Goal: Task Accomplishment & Management: Manage account settings

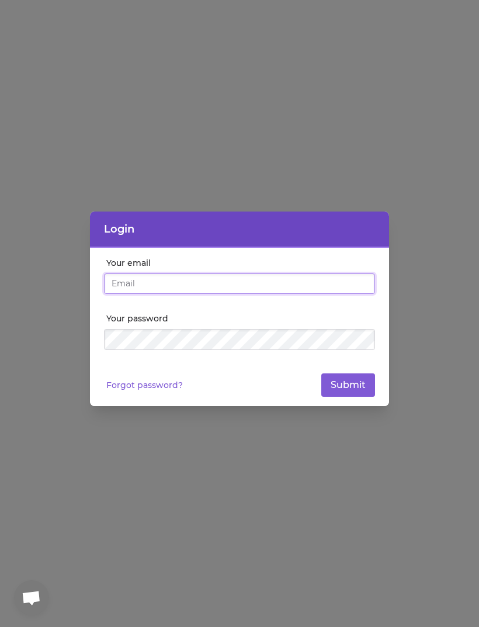
type input "[EMAIL_ADDRESS][DOMAIN_NAME]"
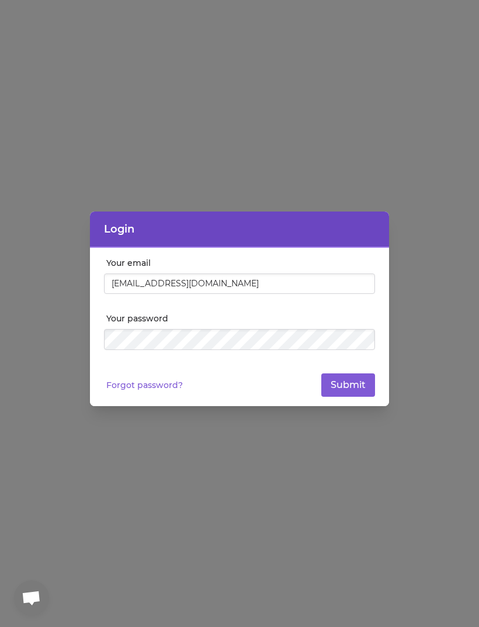
click at [349, 385] on button "Submit" at bounding box center [349, 385] width 54 height 23
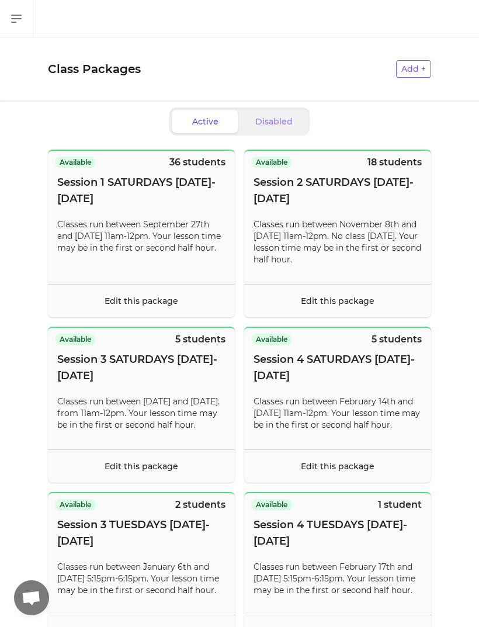
click at [149, 297] on link "Edit this package" at bounding box center [142, 301] width 74 height 11
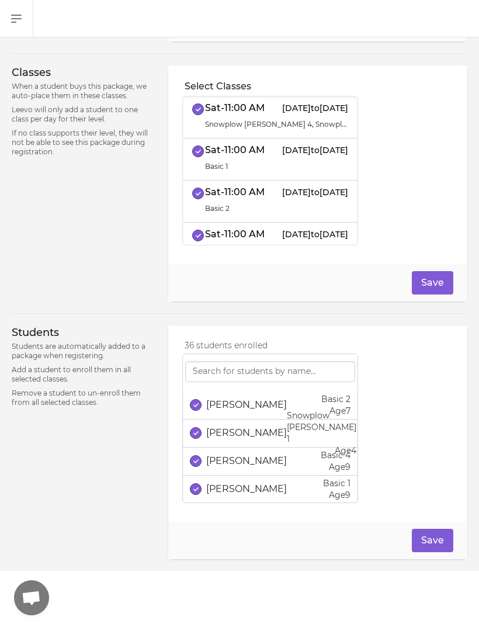
scroll to position [371, 0]
click at [304, 371] on input "search" at bounding box center [270, 371] width 170 height 21
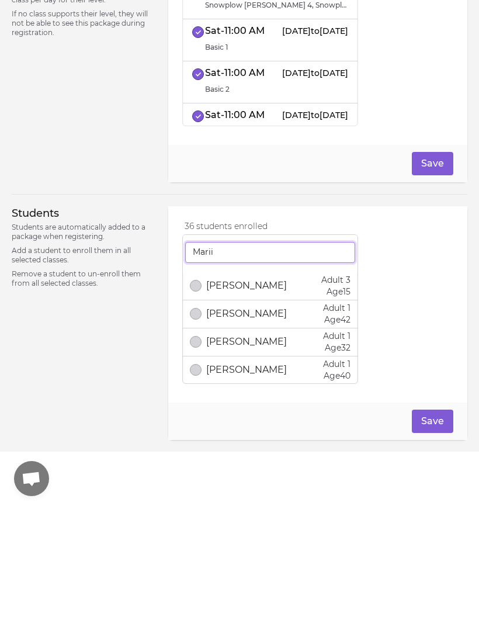
type input "Marii"
click at [234, 398] on p "[PERSON_NAME]" at bounding box center [246, 405] width 81 height 14
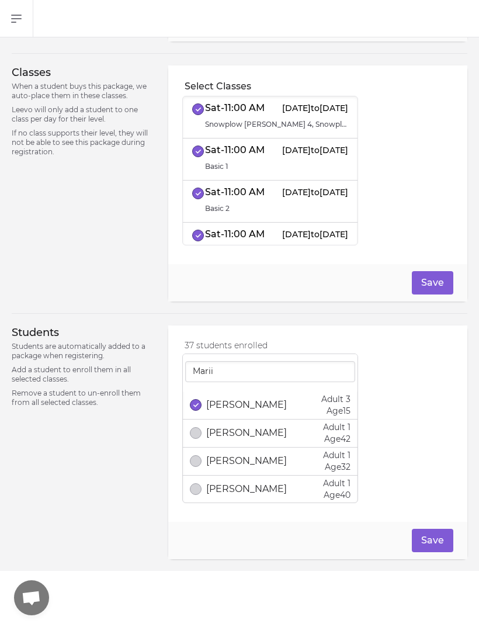
click at [435, 542] on button "Save" at bounding box center [433, 540] width 42 height 23
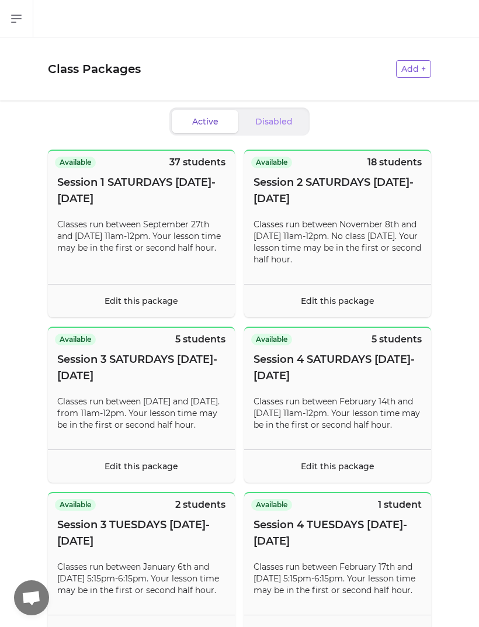
click at [363, 300] on link "Edit this package" at bounding box center [338, 301] width 74 height 11
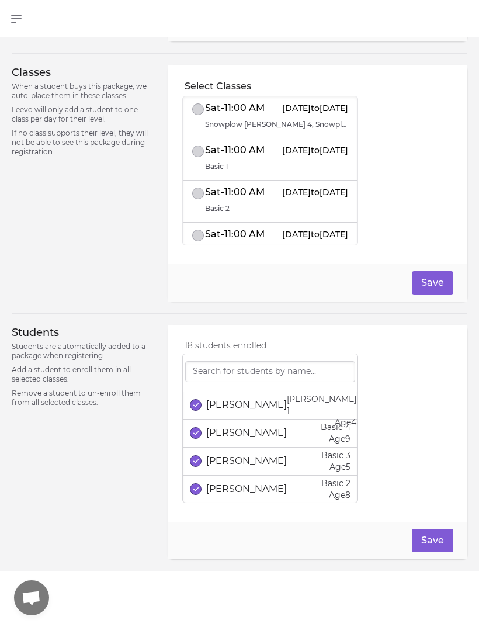
scroll to position [371, 0]
click at [320, 367] on input "search" at bounding box center [270, 371] width 170 height 21
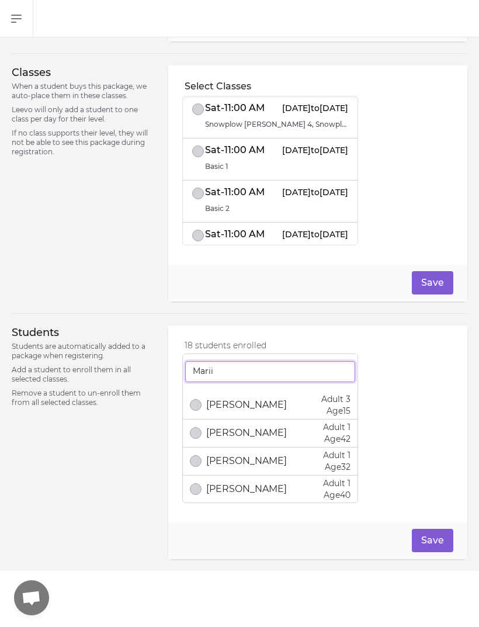
type input "Marii"
click at [437, 381] on div "18 students enrolled [PERSON_NAME] Adult 3 Age [DEMOGRAPHIC_DATA] [PERSON_NAME]…" at bounding box center [317, 424] width 271 height 168
click at [192, 407] on button "select date" at bounding box center [196, 405] width 12 height 12
click at [443, 539] on button "Save" at bounding box center [433, 540] width 42 height 23
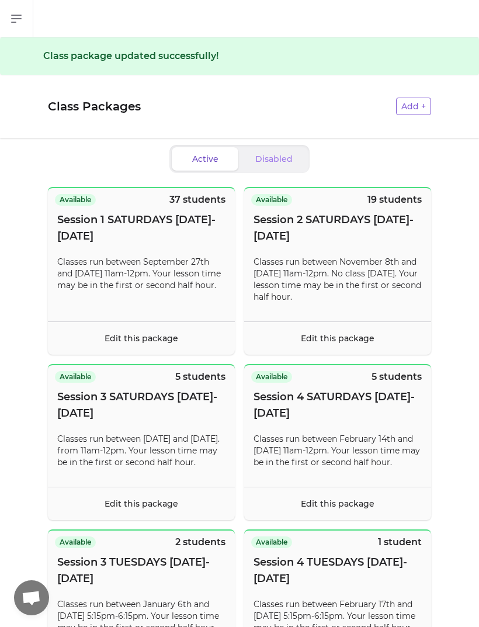
click at [171, 509] on link "Edit this package" at bounding box center [142, 504] width 74 height 11
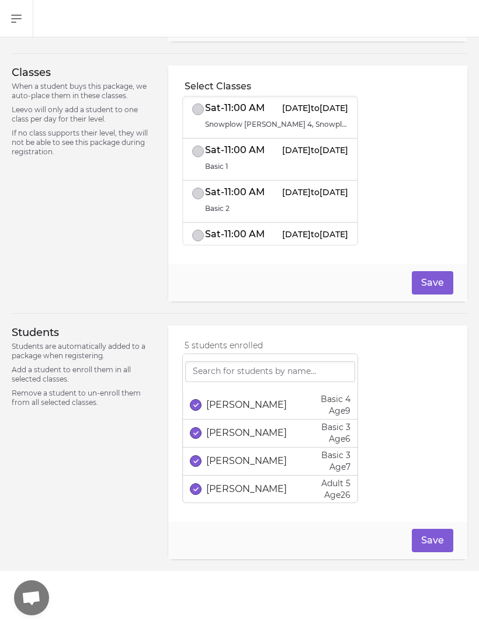
scroll to position [371, 0]
click at [331, 371] on input "search" at bounding box center [270, 371] width 170 height 21
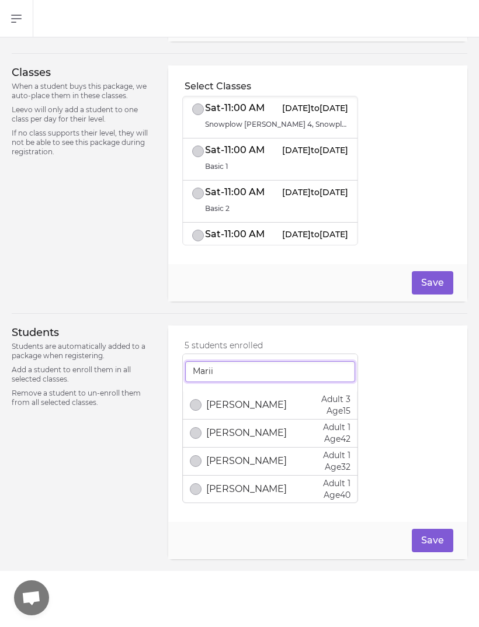
type input "Marii"
click at [437, 387] on div "5 students enrolled [PERSON_NAME] Adult 3 Age [DEMOGRAPHIC_DATA] [PERSON_NAME] …" at bounding box center [317, 424] width 271 height 168
click at [198, 408] on button "select date" at bounding box center [196, 405] width 12 height 12
click at [436, 534] on button "Save" at bounding box center [433, 540] width 42 height 23
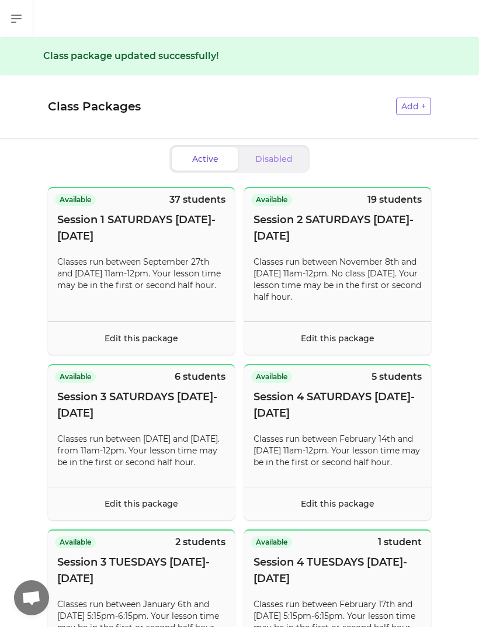
click at [391, 517] on footer "Edit this package" at bounding box center [337, 503] width 187 height 33
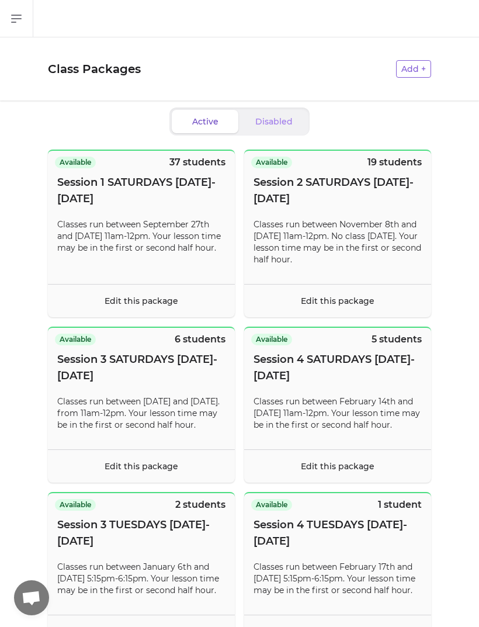
click at [365, 472] on link "Edit this package" at bounding box center [338, 466] width 74 height 11
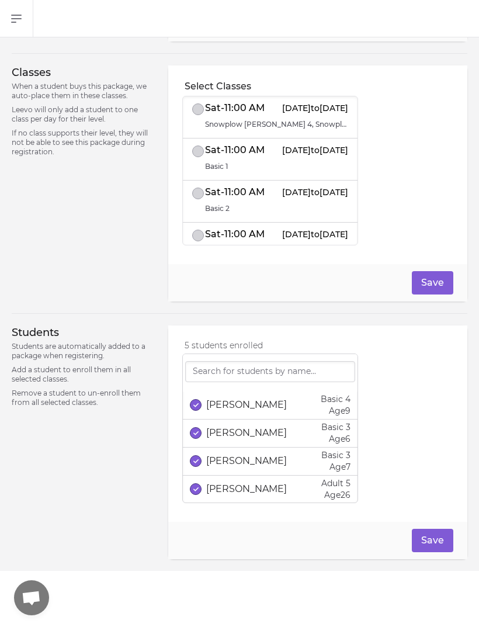
scroll to position [371, 0]
click at [326, 374] on input "search" at bounding box center [270, 371] width 170 height 21
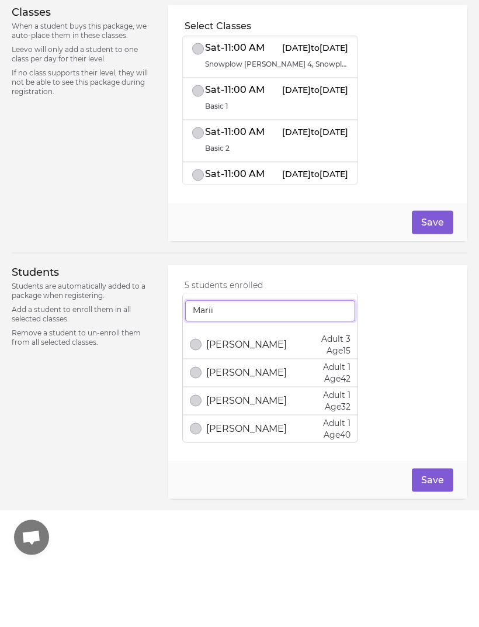
type input "Marii"
click at [227, 398] on p "[PERSON_NAME]" at bounding box center [246, 405] width 81 height 14
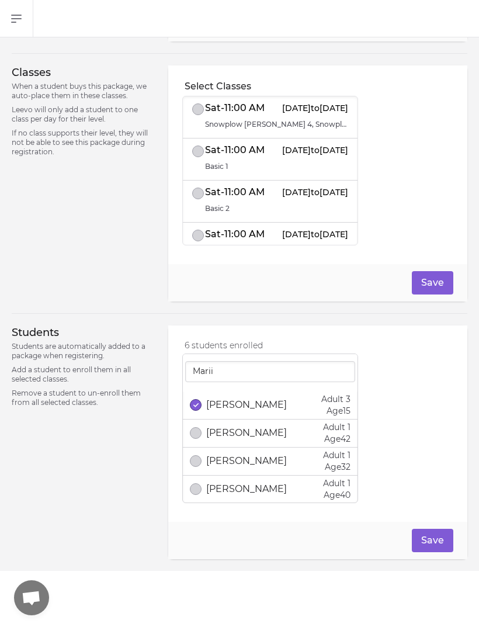
click at [443, 543] on button "Save" at bounding box center [433, 540] width 42 height 23
